Goal: Task Accomplishment & Management: Complete application form

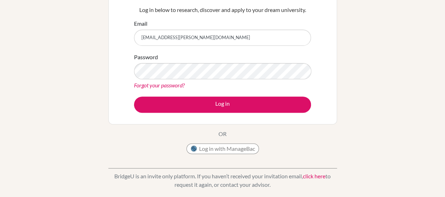
scroll to position [77, 0]
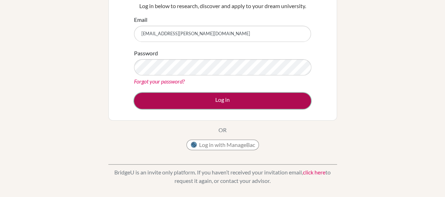
click at [216, 101] on button "Log in" at bounding box center [222, 101] width 177 height 16
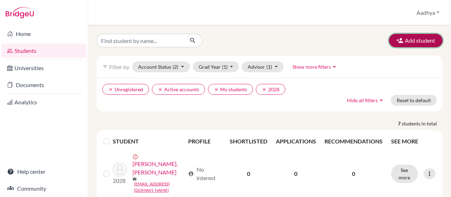
click at [414, 38] on button "Add student" at bounding box center [416, 40] width 54 height 13
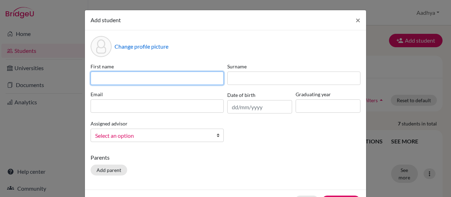
click at [135, 80] on input at bounding box center [156, 77] width 133 height 13
type input "MethShevin"
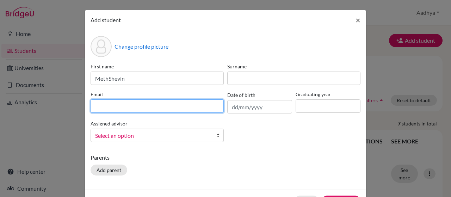
click at [103, 108] on input at bounding box center [156, 105] width 133 height 13
type input "m"
type input "[EMAIL_ADDRESS][DOMAIN_NAME]"
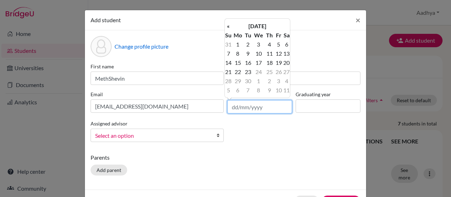
click at [258, 106] on input "text" at bounding box center [259, 106] width 65 height 13
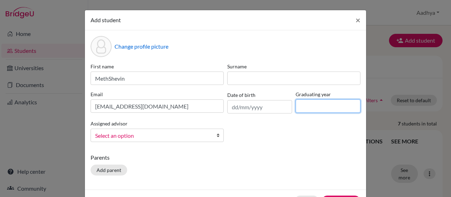
click at [301, 103] on input at bounding box center [327, 105] width 65 height 13
click at [310, 106] on input at bounding box center [327, 105] width 65 height 13
type input "2026"
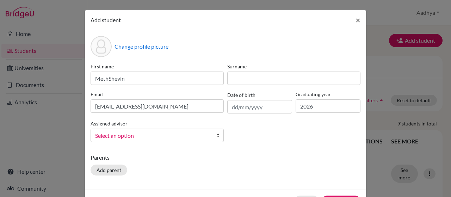
click at [217, 136] on b at bounding box center [219, 135] width 7 height 13
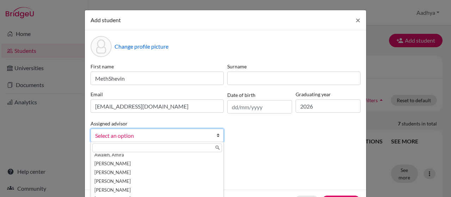
scroll to position [13, 0]
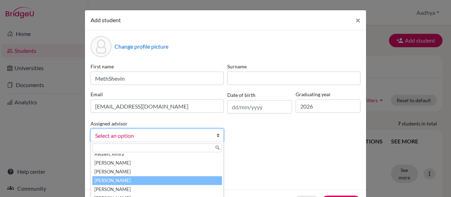
click at [132, 179] on li "[PERSON_NAME]" at bounding box center [157, 180] width 130 height 9
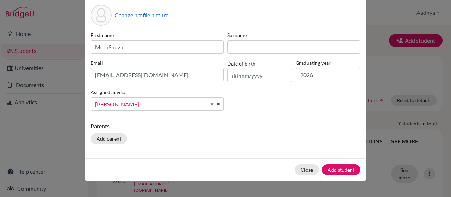
scroll to position [42, 0]
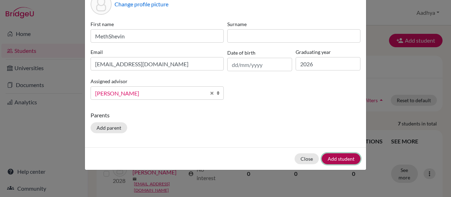
click at [343, 156] on button "Add student" at bounding box center [340, 158] width 39 height 11
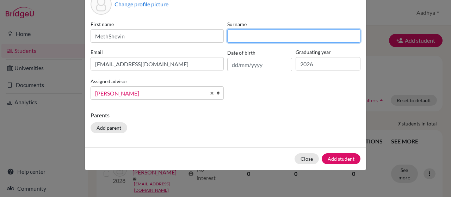
click at [249, 36] on input at bounding box center [293, 35] width 133 height 13
type input "[DEMOGRAPHIC_DATA]"
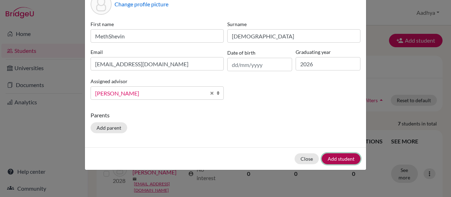
click at [334, 157] on button "Add student" at bounding box center [340, 158] width 39 height 11
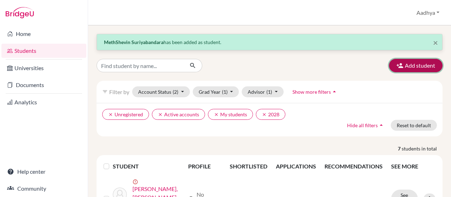
click at [405, 64] on button "Add student" at bounding box center [416, 65] width 54 height 13
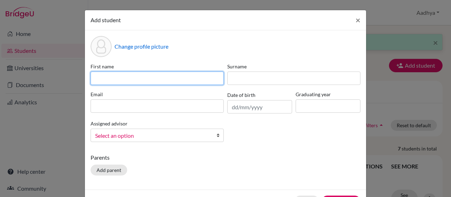
click at [138, 82] on input at bounding box center [156, 77] width 133 height 13
type input "[PERSON_NAME]"
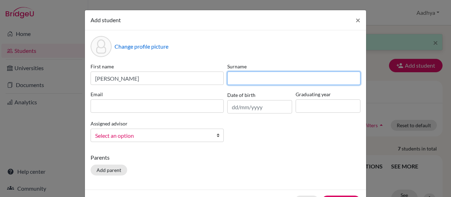
click at [269, 74] on input at bounding box center [293, 77] width 133 height 13
type input "Bhatt"
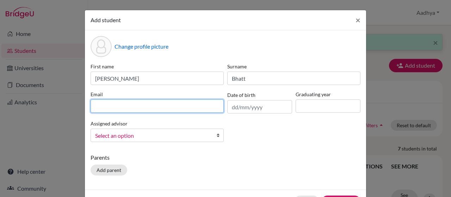
click at [148, 110] on input at bounding box center [156, 105] width 133 height 13
type input "[EMAIL_ADDRESS][DOMAIN_NAME]"
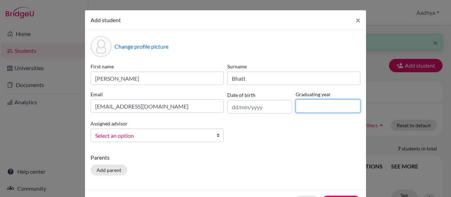
click at [305, 109] on input at bounding box center [327, 105] width 65 height 13
type input "2026"
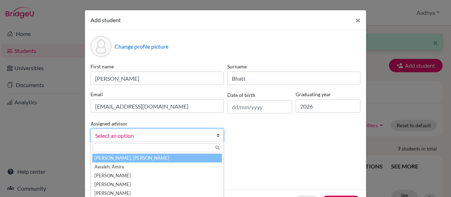
click at [216, 136] on b at bounding box center [219, 135] width 7 height 13
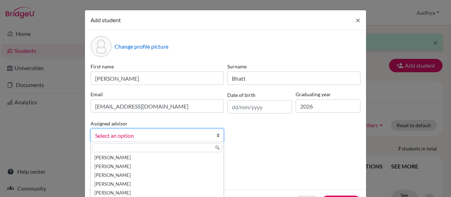
scroll to position [35, 0]
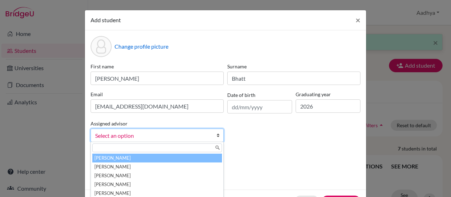
click at [130, 155] on li "[PERSON_NAME]" at bounding box center [157, 158] width 130 height 9
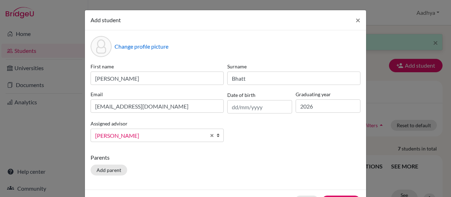
scroll to position [27, 0]
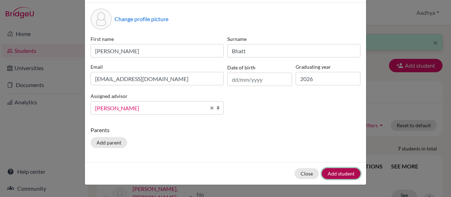
click at [342, 170] on button "Add student" at bounding box center [340, 173] width 39 height 11
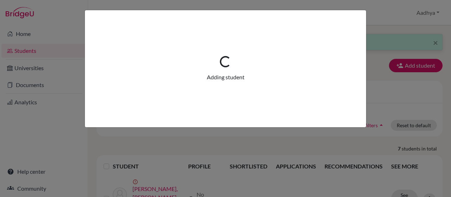
scroll to position [0, 0]
